Goal: Information Seeking & Learning: Learn about a topic

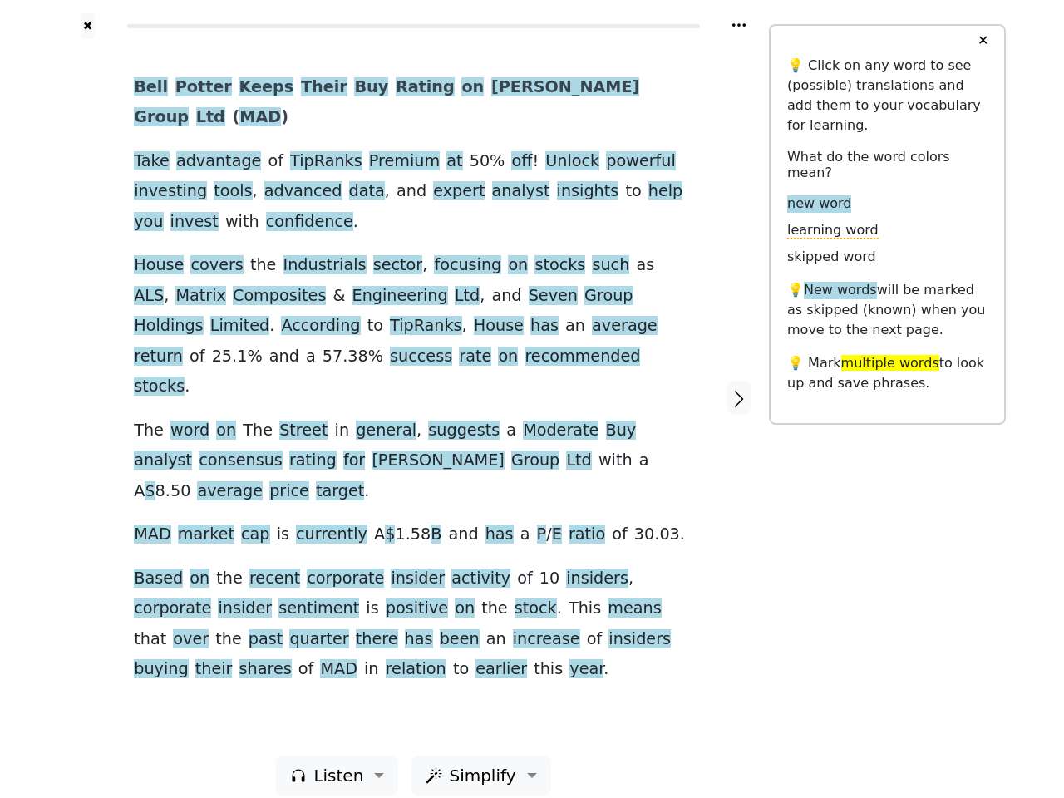
click at [263, 481] on span "average" at bounding box center [230, 491] width 66 height 21
click at [739, 25] on icon at bounding box center [738, 24] width 13 height 3
click at [87, 388] on div at bounding box center [87, 397] width 59 height 716
click at [413, 388] on div "Bell Potter Keeps Their Buy Rating on Mader Group Ltd ( MAD ) Take advantage of…" at bounding box center [413, 378] width 559 height 613
click at [148, 88] on span "Bell" at bounding box center [151, 87] width 34 height 21
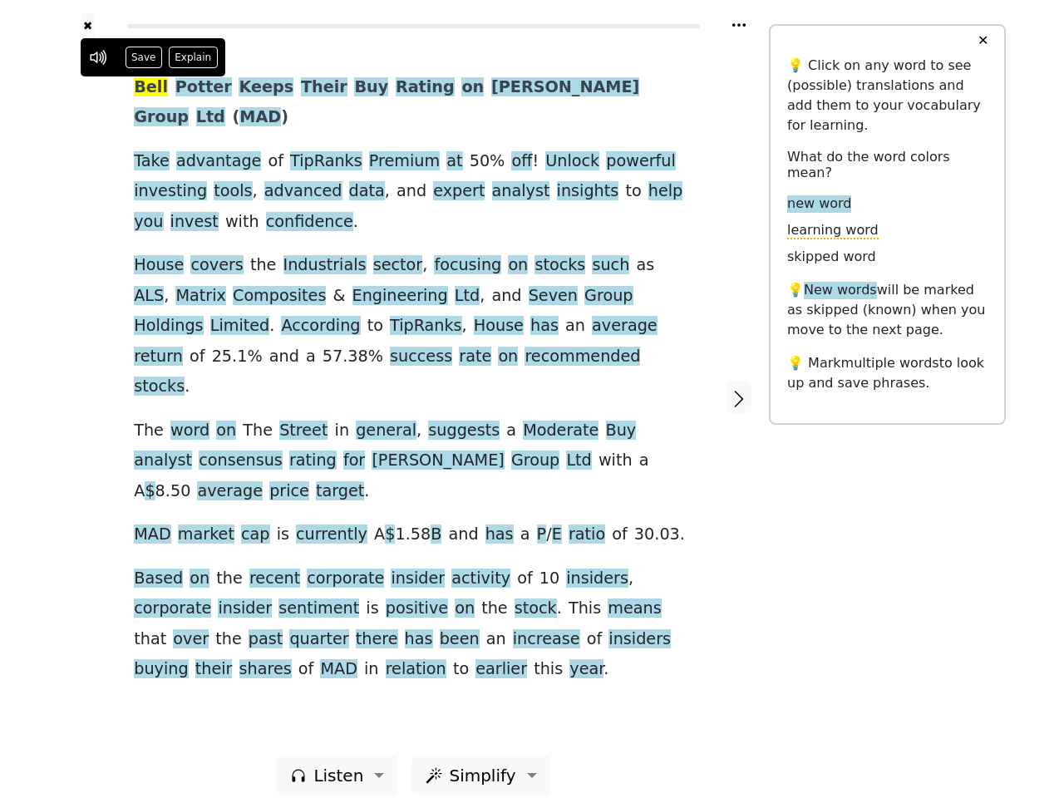
click at [191, 88] on span "Potter" at bounding box center [203, 87] width 57 height 21
click at [242, 88] on span "Keeps" at bounding box center [266, 87] width 55 height 21
click at [301, 88] on span "Their" at bounding box center [324, 87] width 47 height 21
